Goal: Task Accomplishment & Management: Use online tool/utility

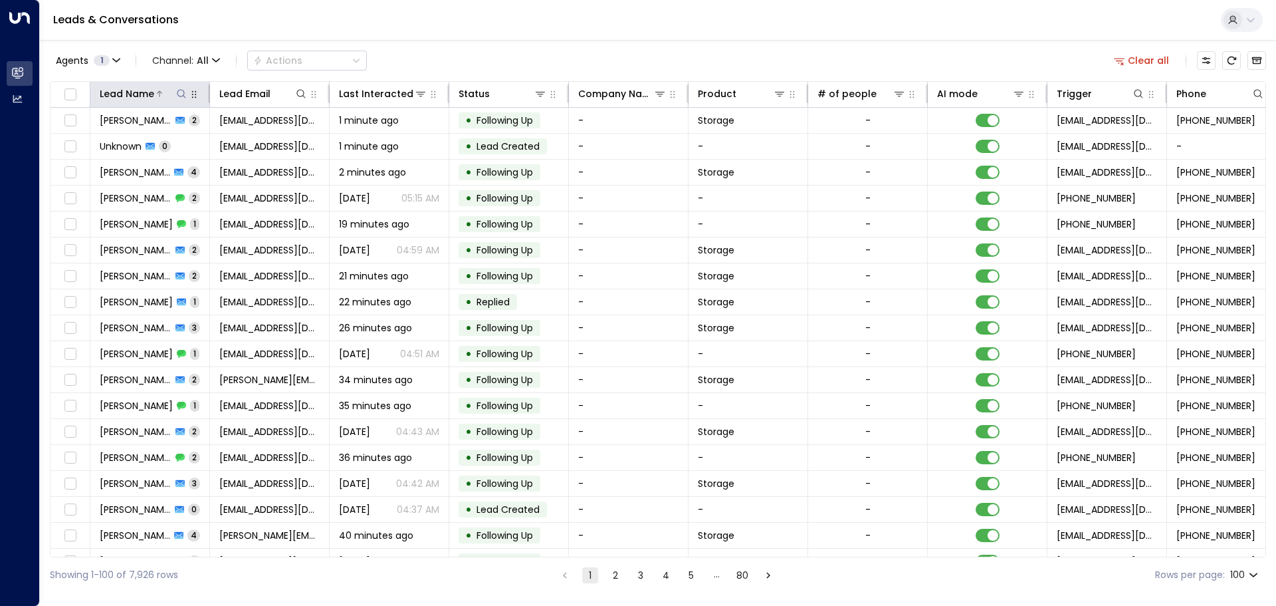
click at [176, 92] on icon at bounding box center [181, 93] width 11 height 11
click at [120, 140] on input "text" at bounding box center [181, 142] width 183 height 25
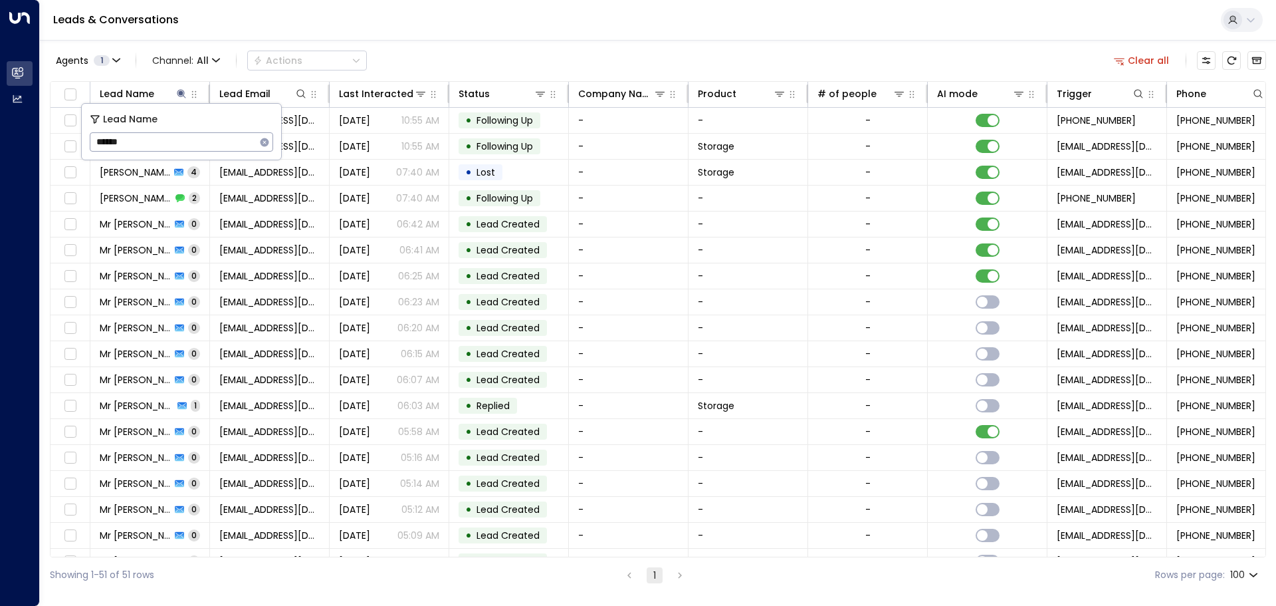
type input "******"
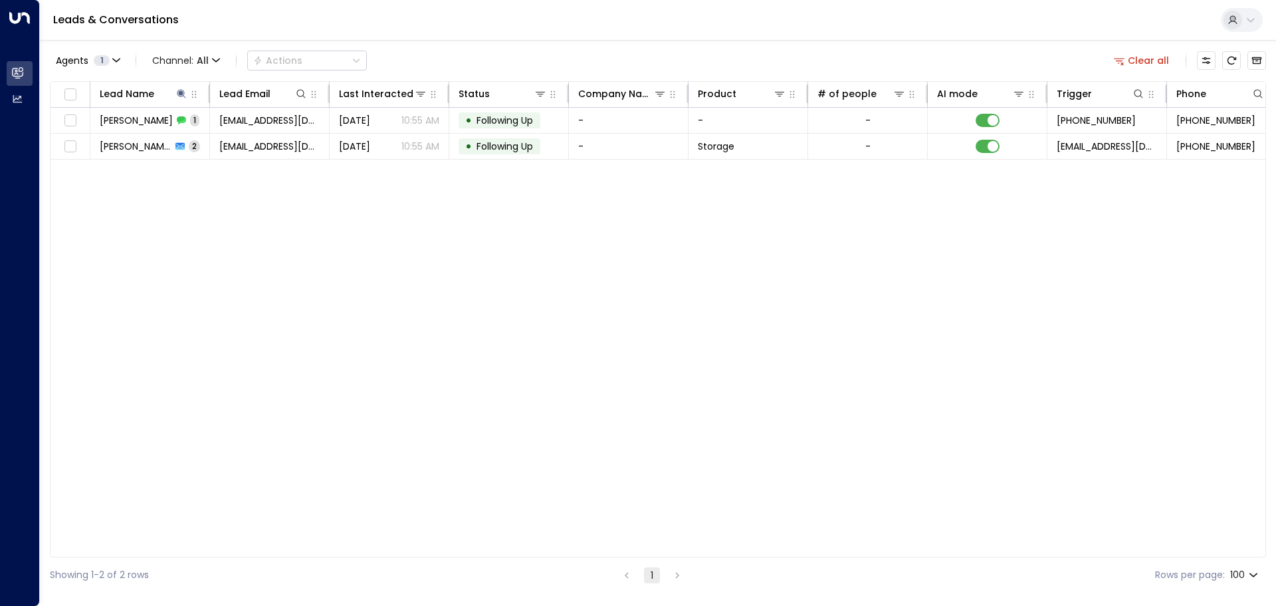
click at [310, 160] on div "Lead Name Lead Email Last Interacted Status Company Name Product # of people AI…" at bounding box center [658, 319] width 1216 height 476
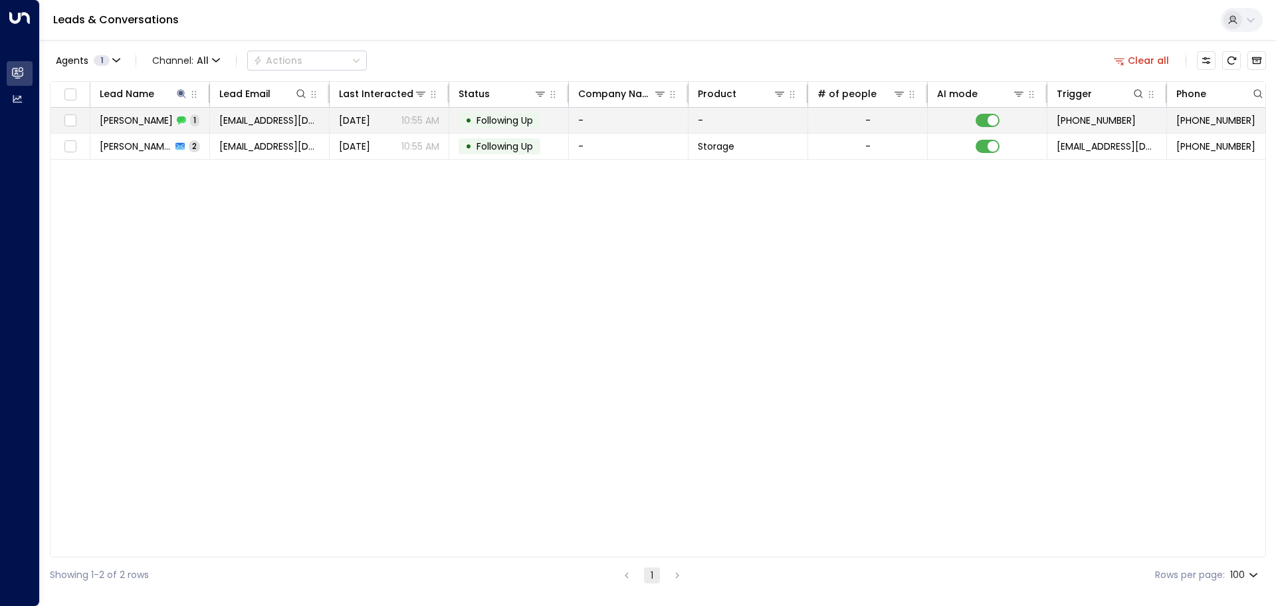
click at [163, 116] on span "[PERSON_NAME]" at bounding box center [136, 120] width 73 height 13
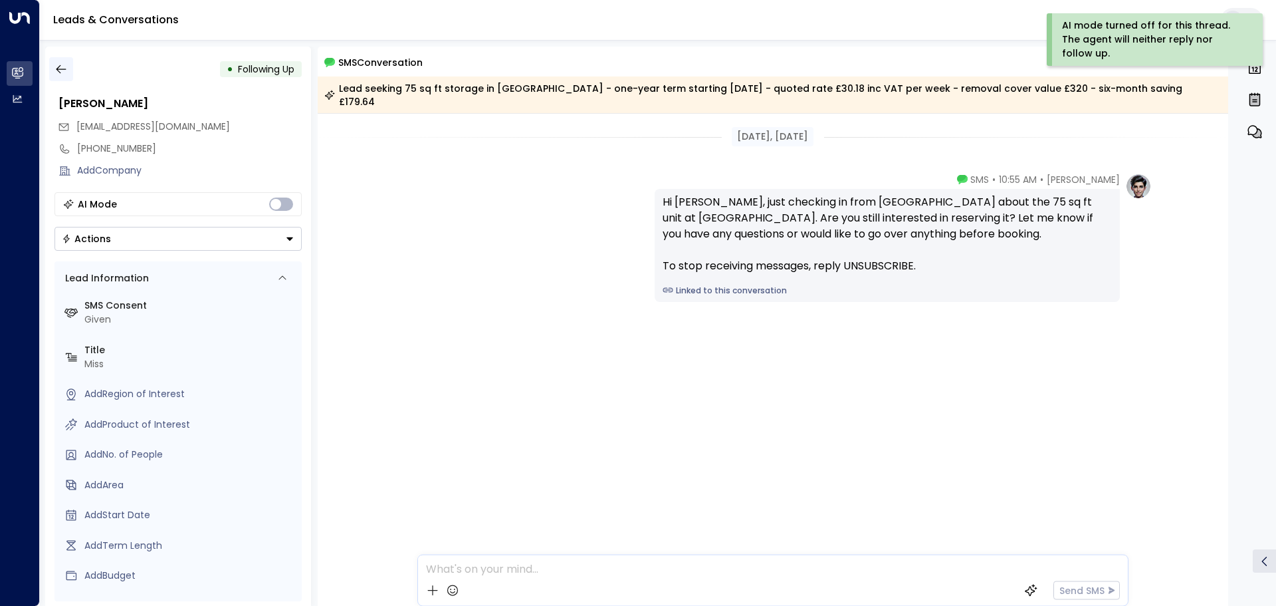
click at [60, 69] on icon "button" at bounding box center [61, 69] width 10 height 9
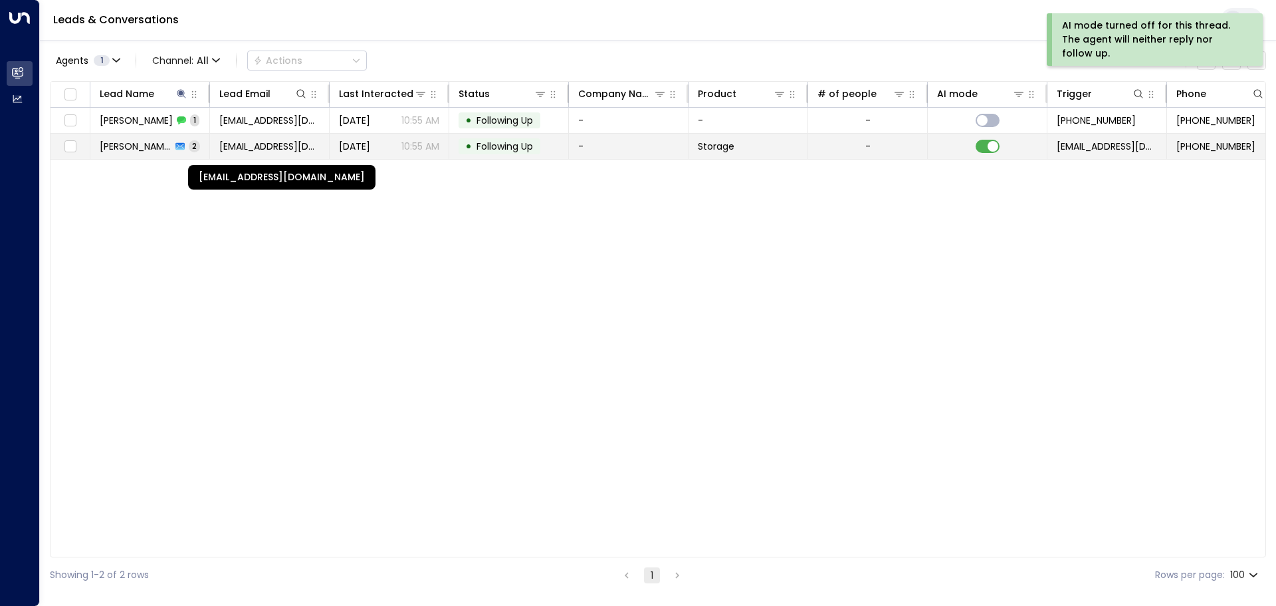
click at [249, 143] on span "[EMAIL_ADDRESS][DOMAIN_NAME]" at bounding box center [269, 146] width 100 height 13
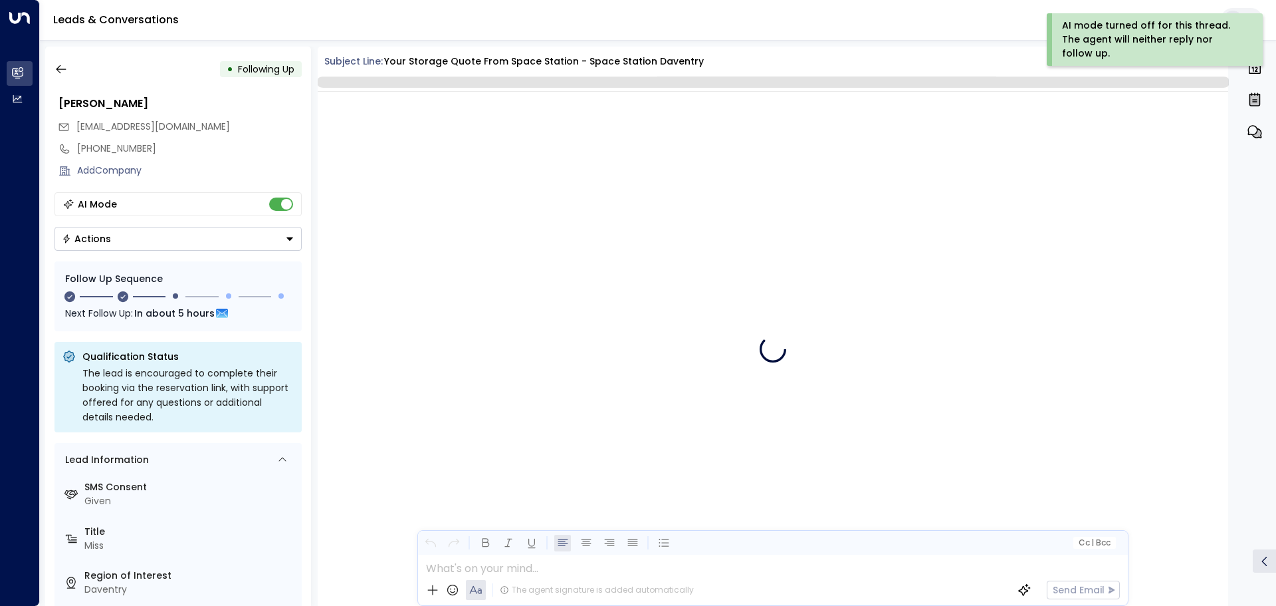
scroll to position [1260, 0]
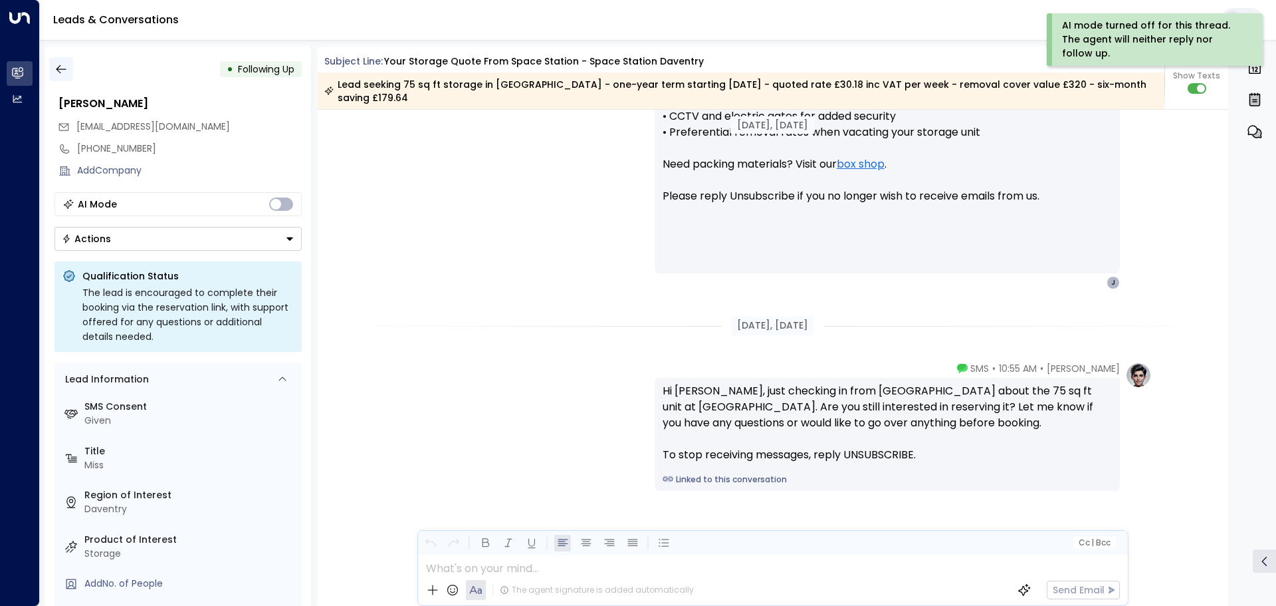
click at [58, 66] on icon "button" at bounding box center [61, 68] width 13 height 13
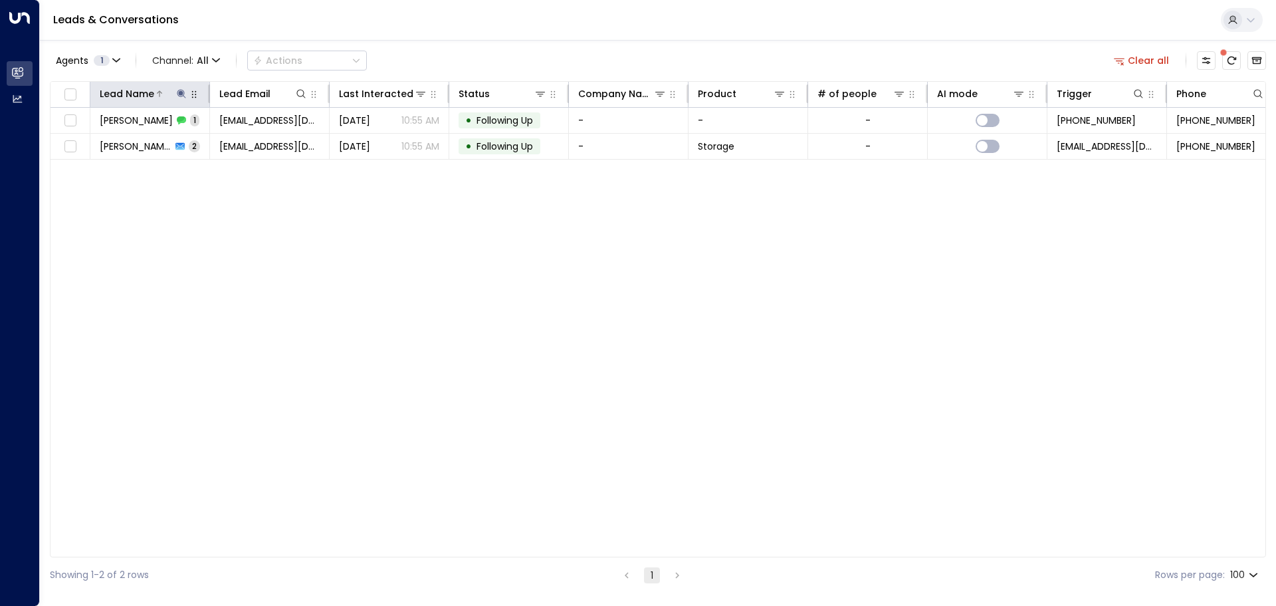
click at [177, 90] on icon at bounding box center [181, 93] width 11 height 11
type input "*"
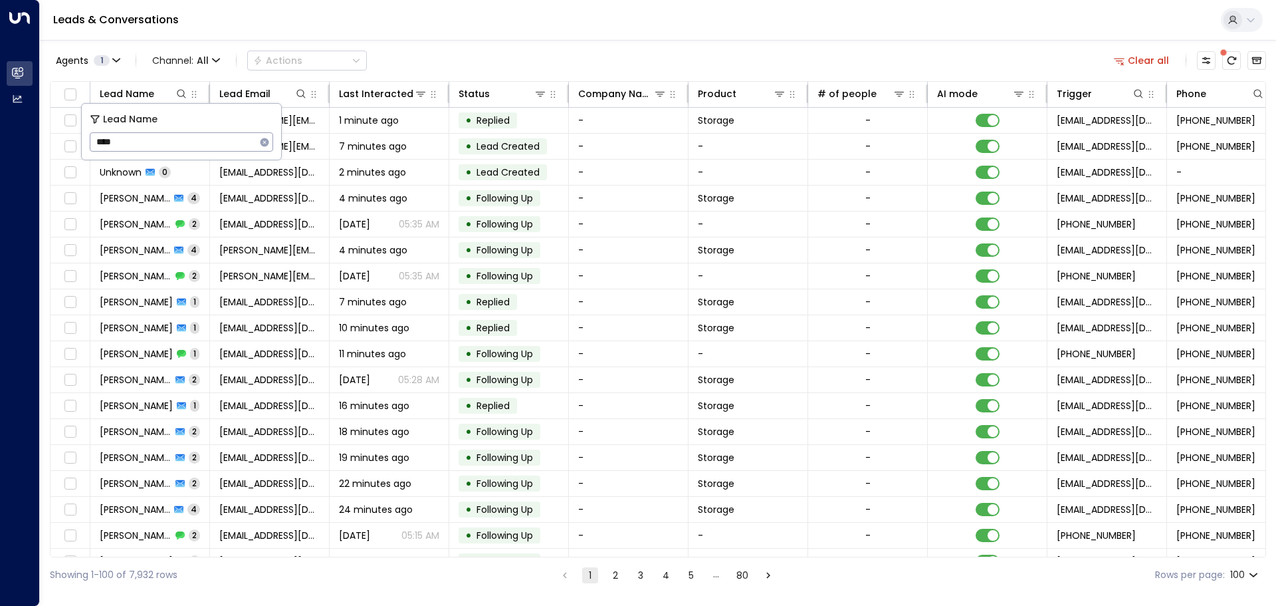
type input "****"
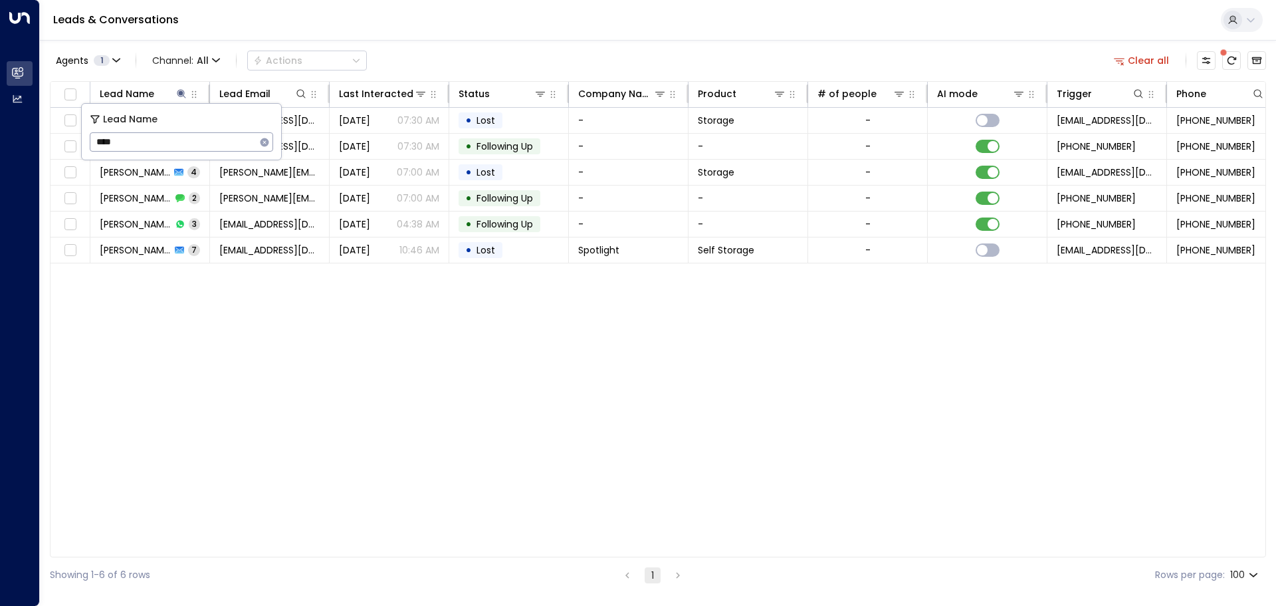
click at [185, 277] on div "Lead Name Lead Email Last Interacted Status Company Name Product # of people AI…" at bounding box center [658, 319] width 1216 height 476
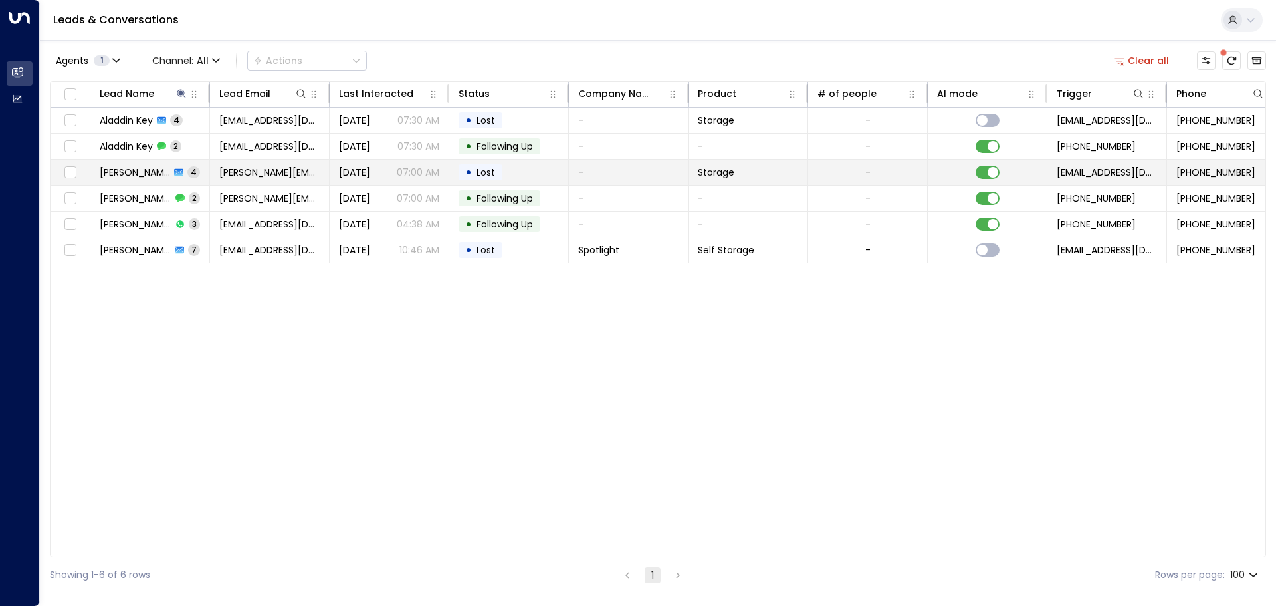
click at [173, 175] on div "[PERSON_NAME] 4" at bounding box center [150, 172] width 100 height 13
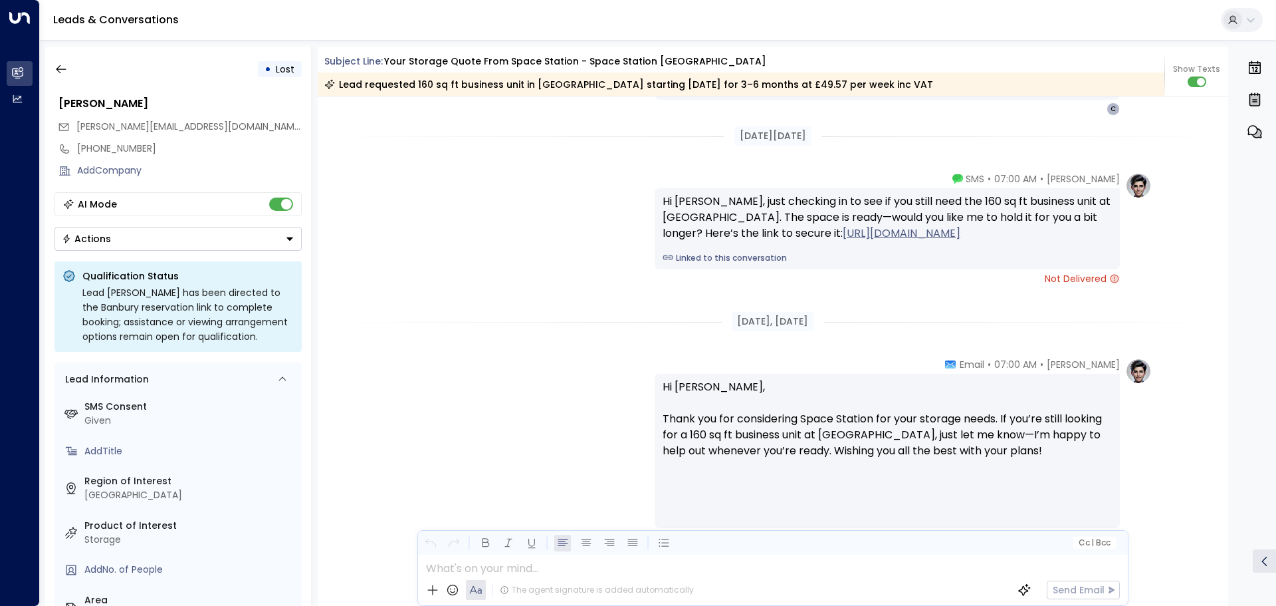
scroll to position [2443, 0]
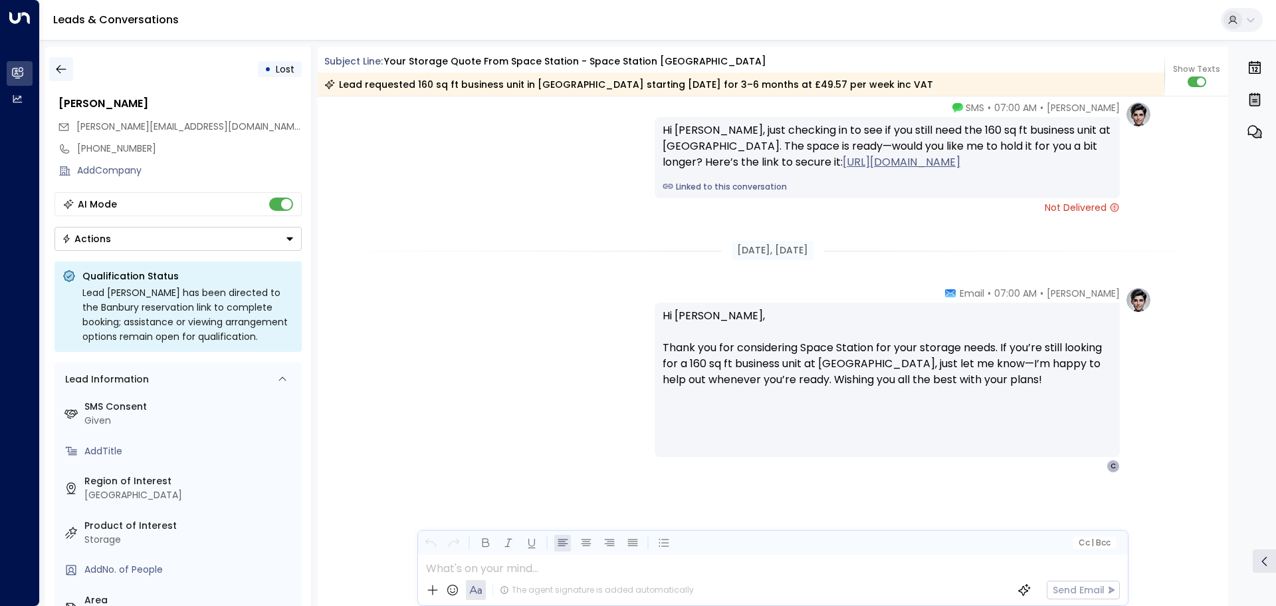
click at [62, 69] on icon "button" at bounding box center [61, 69] width 10 height 9
